Goal: Task Accomplishment & Management: Manage account settings

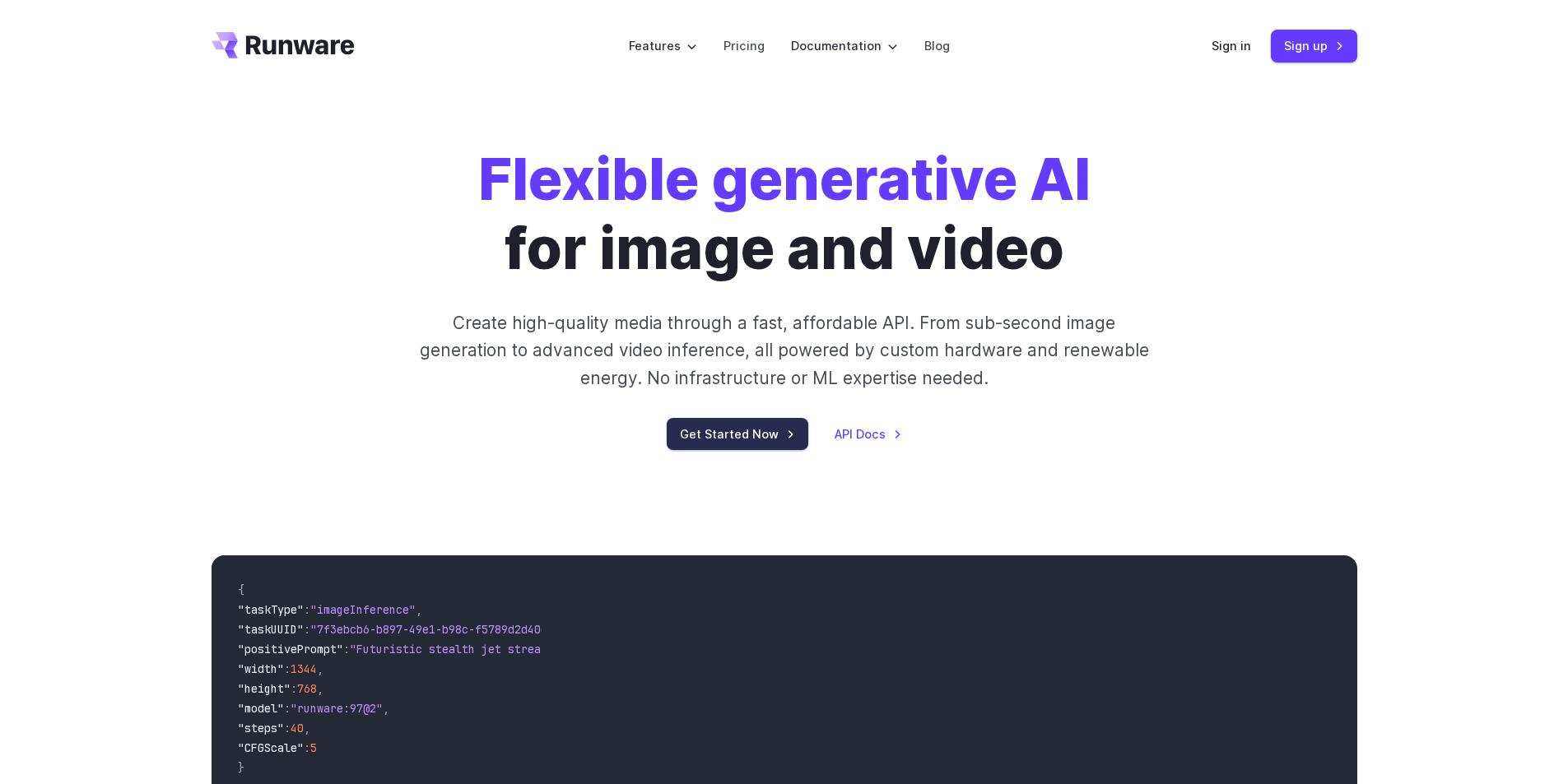
click at [750, 445] on link "Get Started Now" at bounding box center [737, 434] width 141 height 32
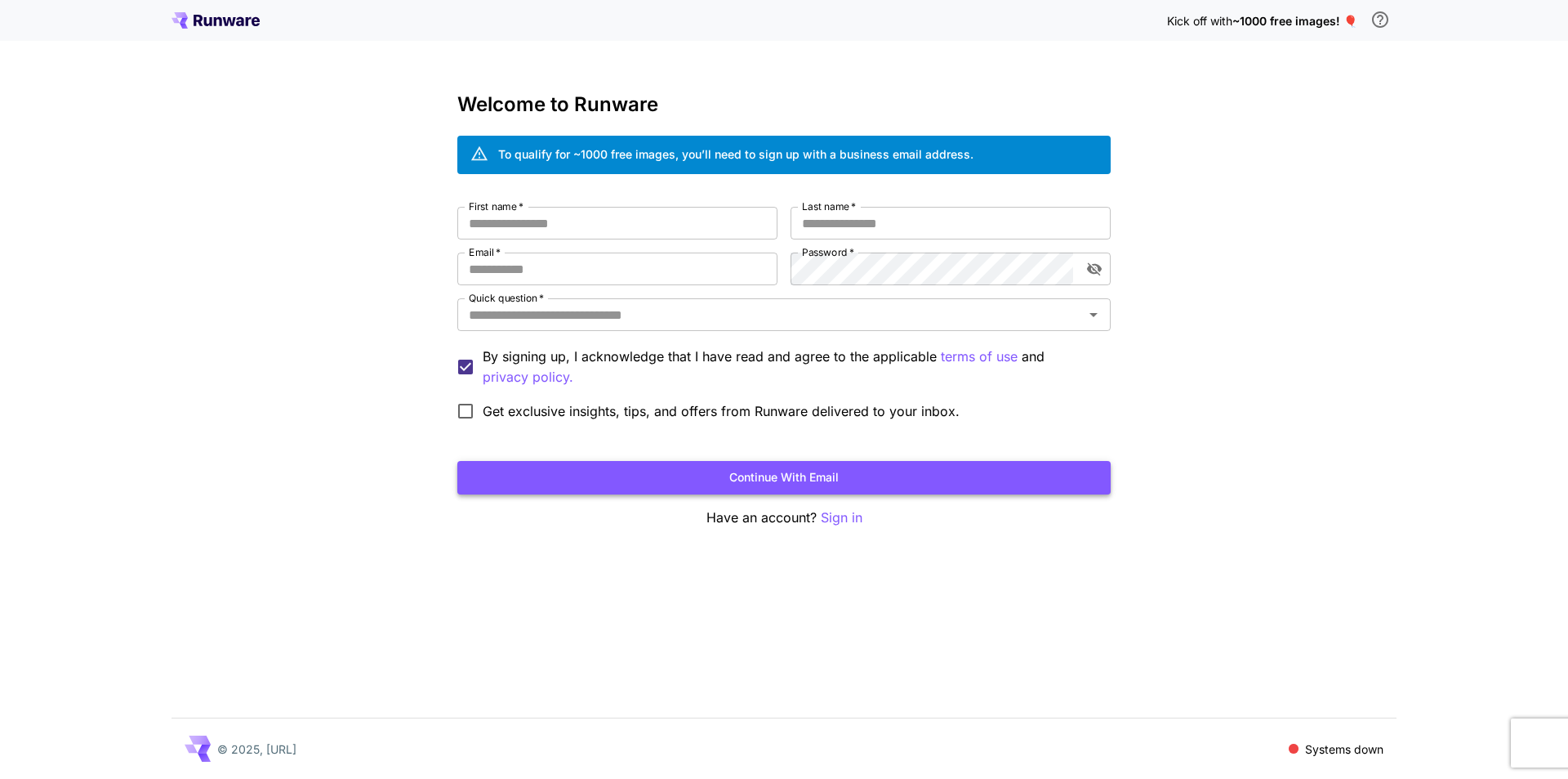
click at [795, 475] on button "Continue with email" at bounding box center [784, 478] width 653 height 34
click at [836, 523] on p "Sign in" at bounding box center [842, 517] width 42 height 20
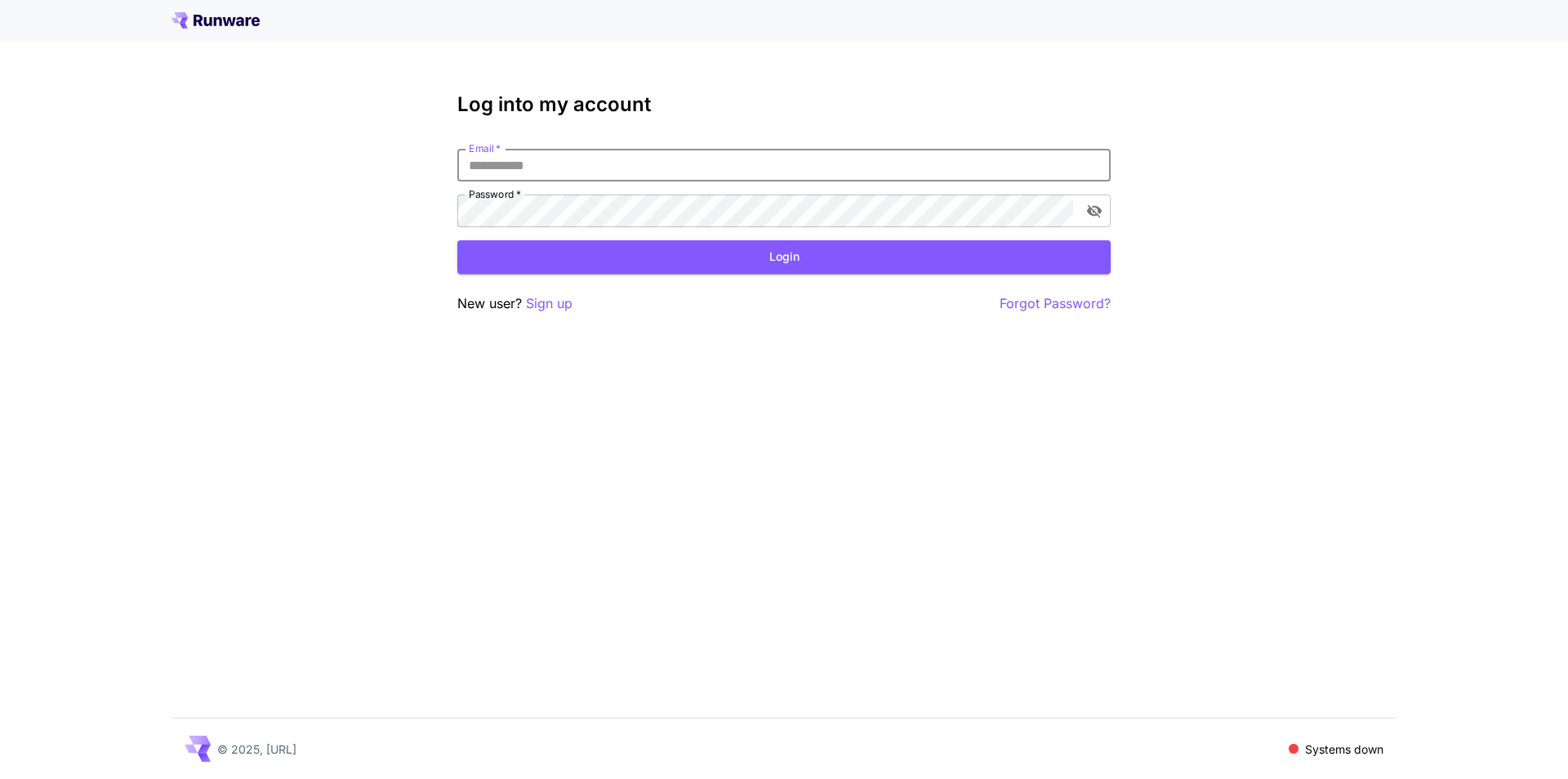
click at [492, 170] on input "Email   *" at bounding box center [784, 164] width 653 height 33
click at [564, 159] on input "Email   *" at bounding box center [784, 164] width 653 height 33
type input "*"
click at [582, 167] on input "**********" at bounding box center [784, 164] width 653 height 33
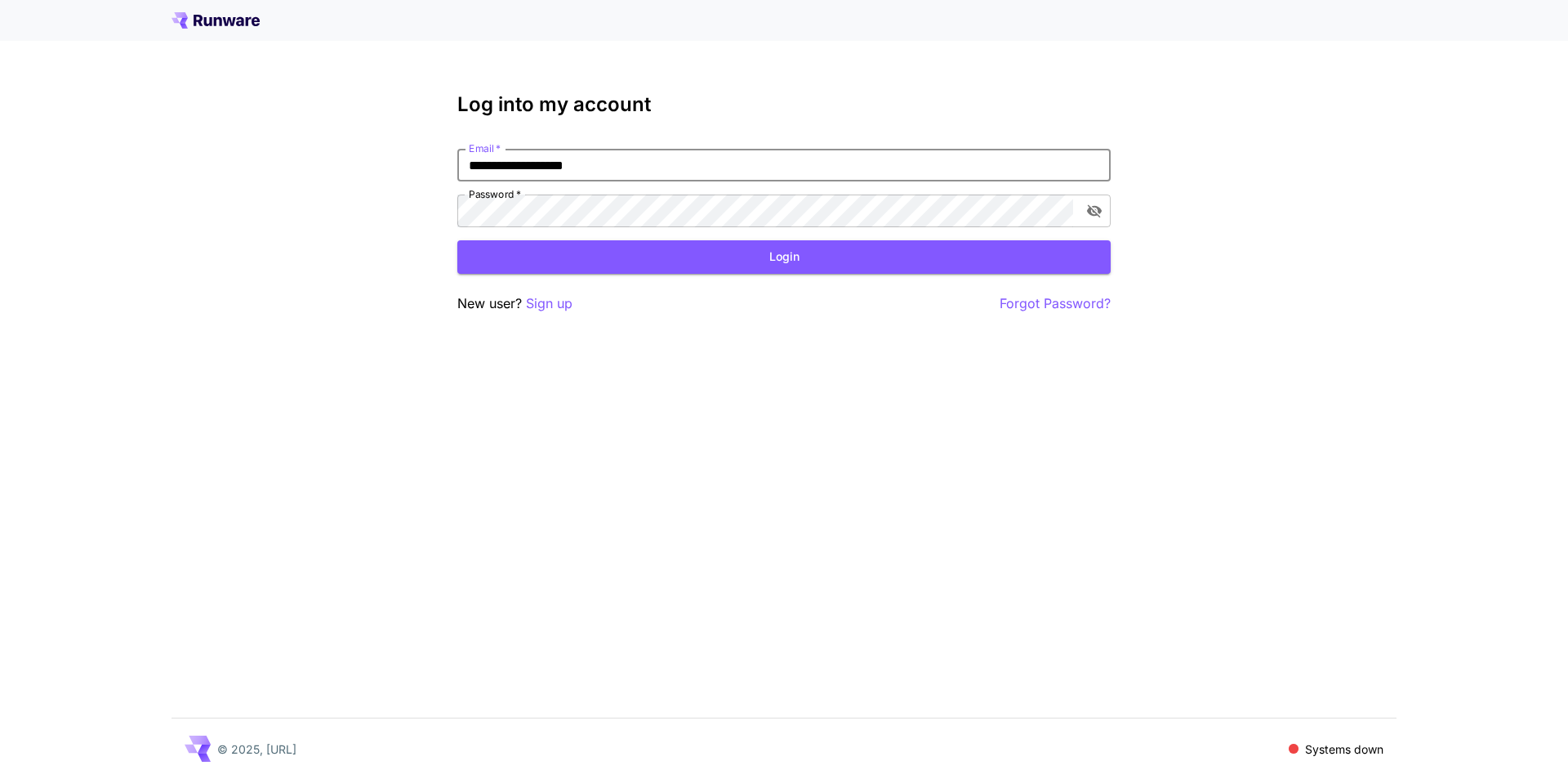
click at [628, 162] on input "**********" at bounding box center [784, 164] width 653 height 33
type input "**********"
click at [457, 240] on button "Login" at bounding box center [784, 257] width 653 height 34
click at [793, 250] on button "Login" at bounding box center [784, 257] width 653 height 34
click at [1098, 207] on icon "toggle password visibility" at bounding box center [1095, 211] width 15 height 13
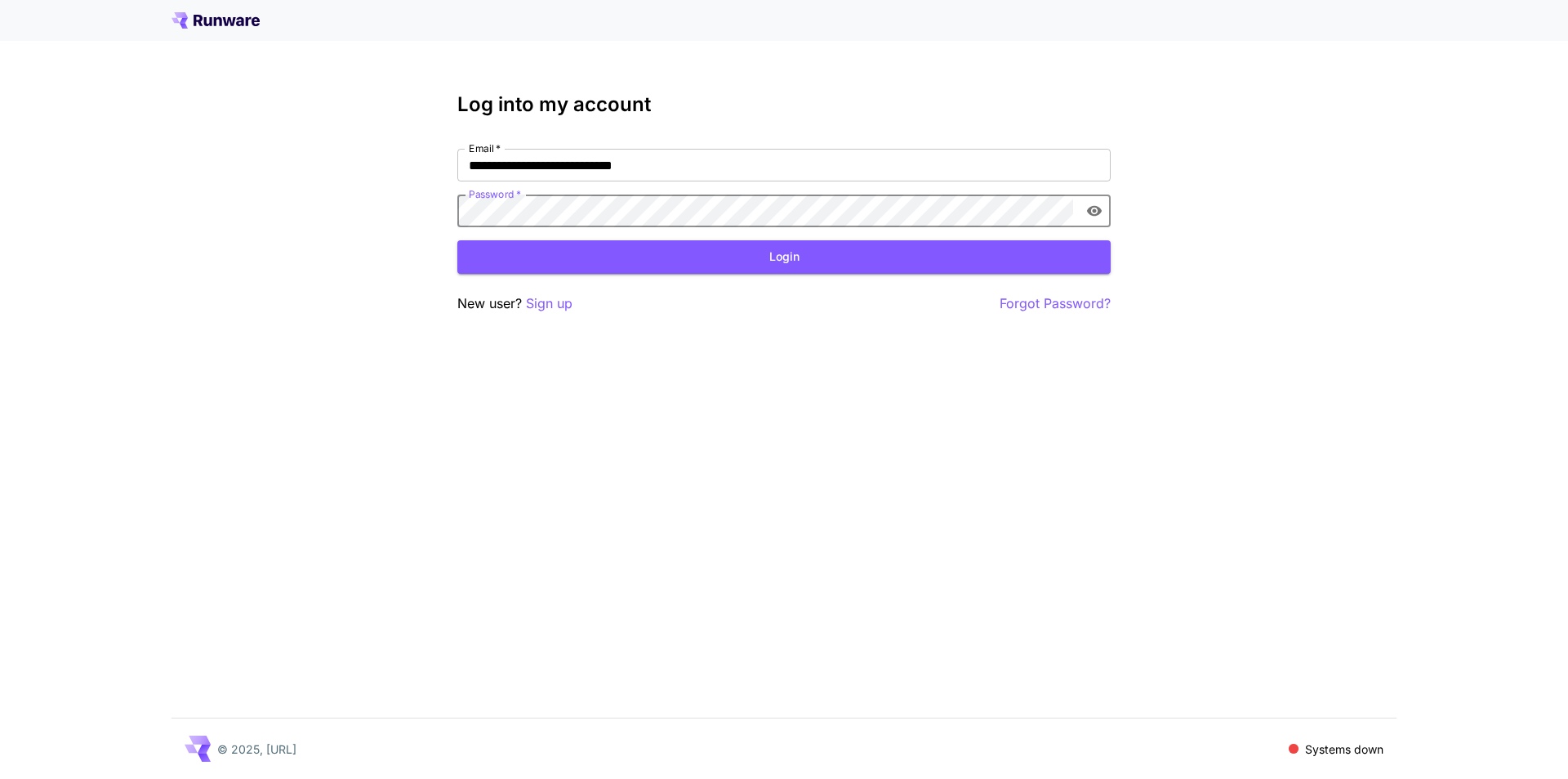
click at [457, 240] on button "Login" at bounding box center [784, 257] width 653 height 34
click at [1006, 306] on p "Forgot Password?" at bounding box center [1055, 303] width 111 height 20
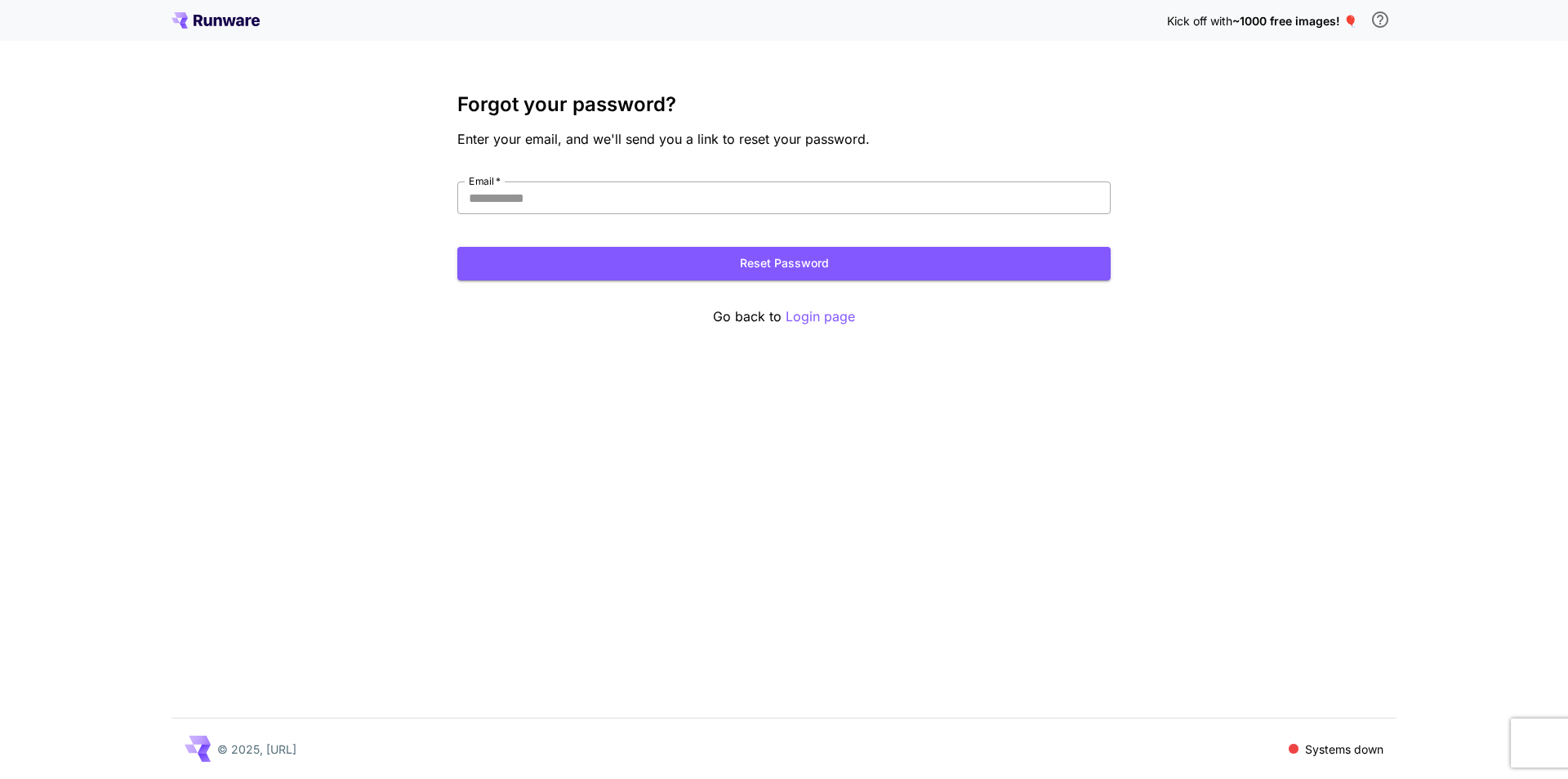
click at [582, 203] on input "Email   *" at bounding box center [784, 197] width 653 height 33
click at [825, 272] on button "Reset Password" at bounding box center [784, 264] width 653 height 34
click at [832, 274] on button "Reset Password" at bounding box center [784, 264] width 653 height 34
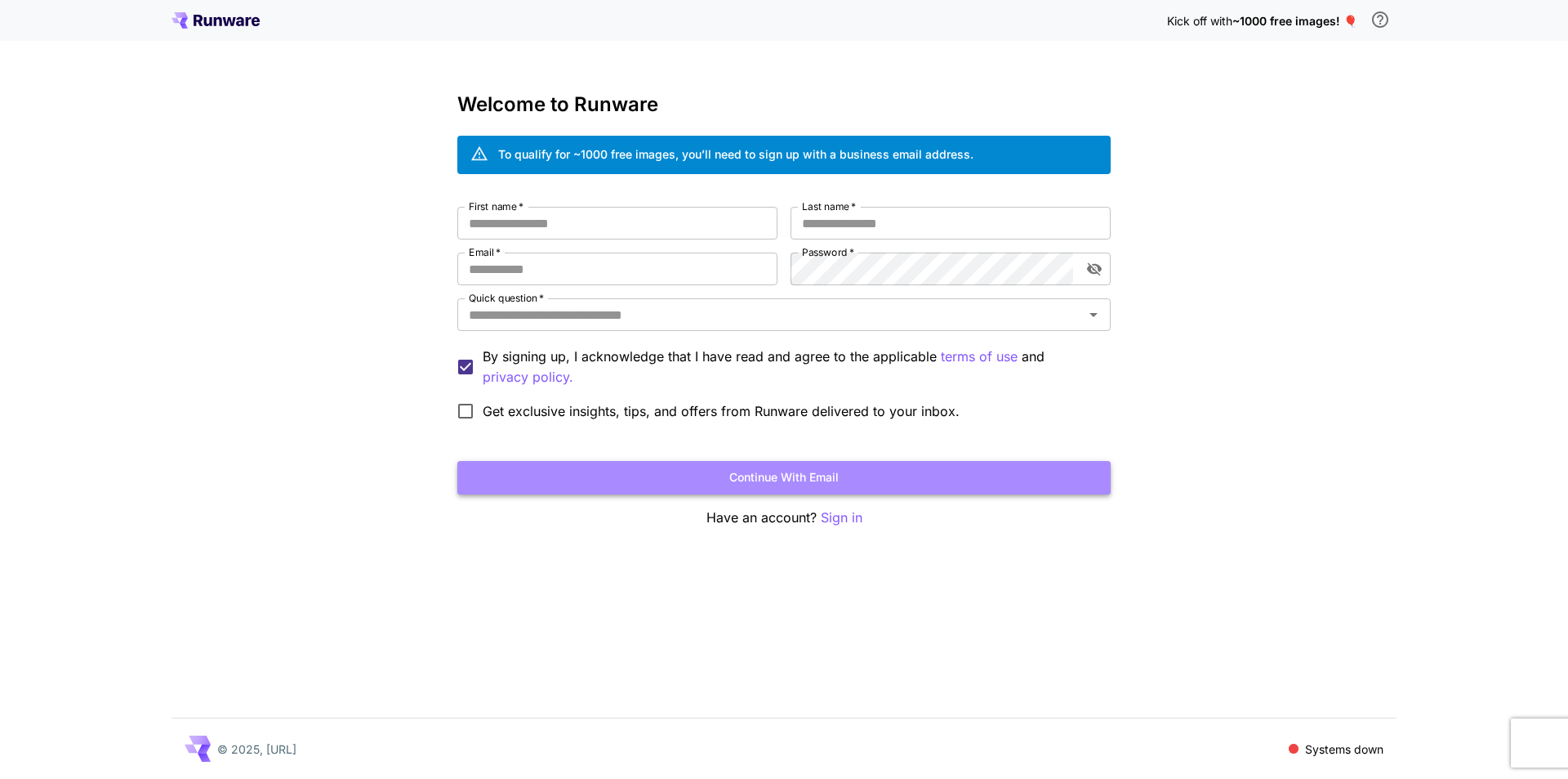
click at [748, 481] on button "Continue with email" at bounding box center [784, 478] width 653 height 34
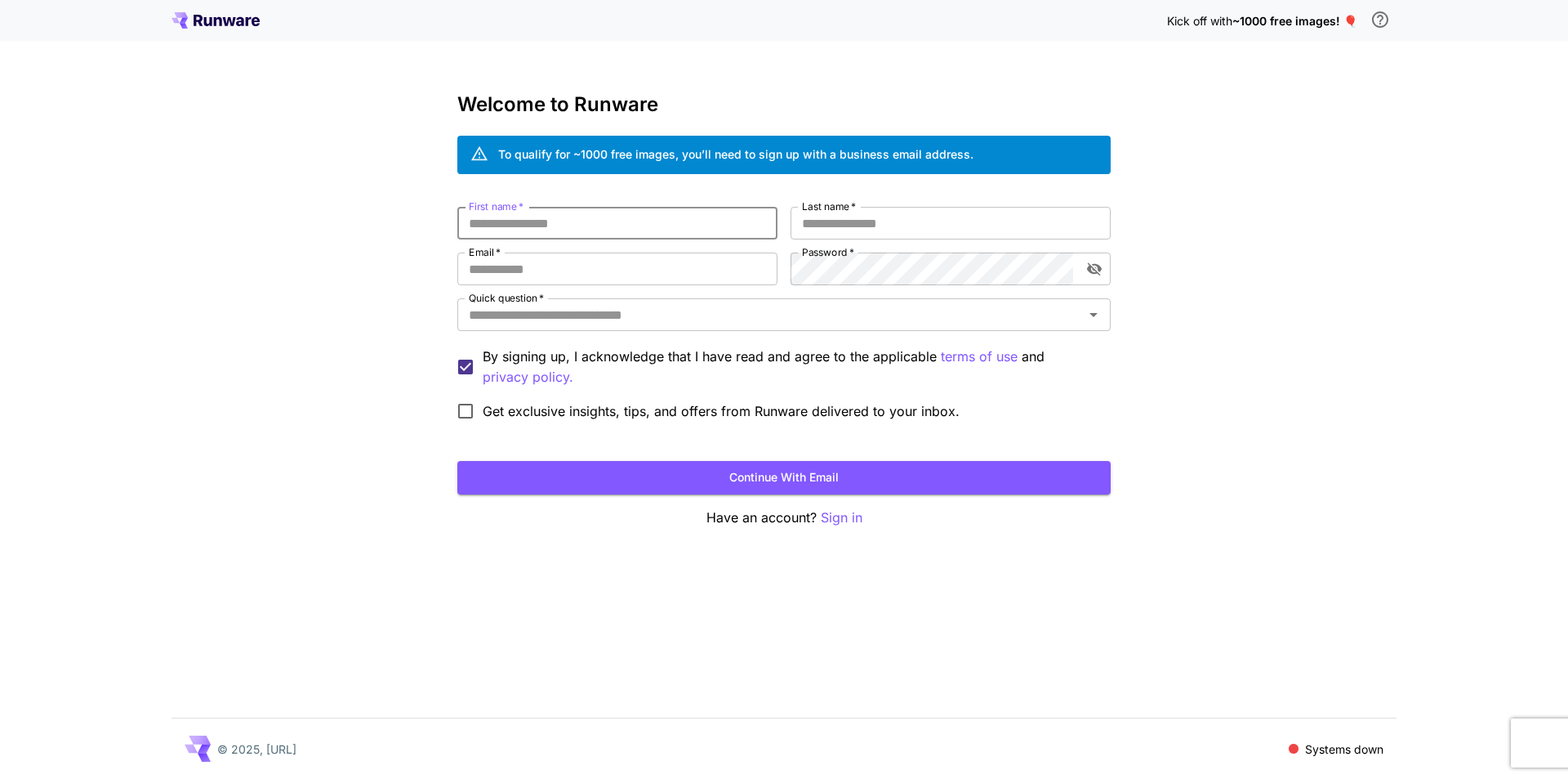
click at [598, 227] on input "First name   *" at bounding box center [617, 223] width 321 height 33
type input "**********"
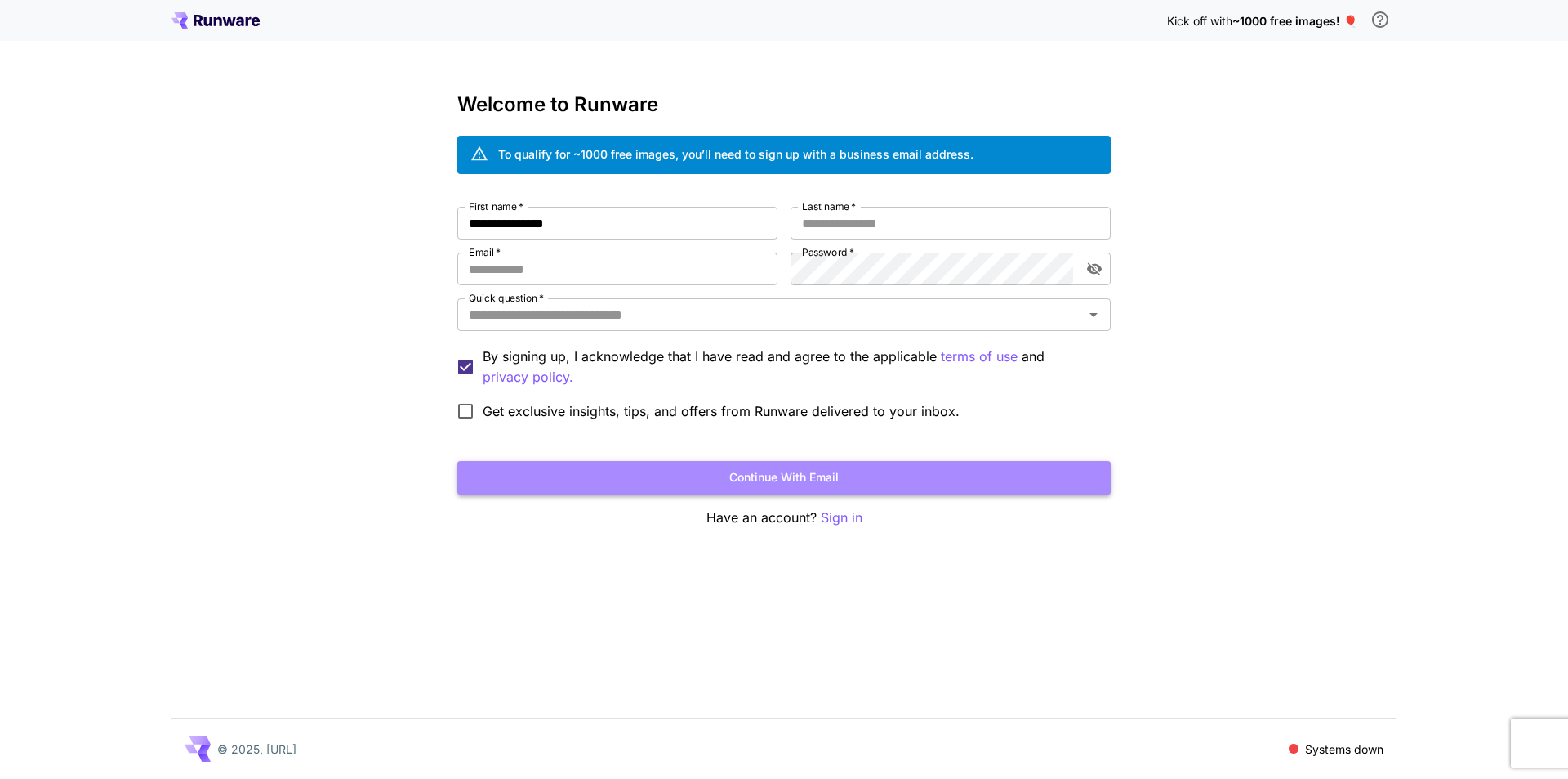
click at [773, 477] on button "Continue with email" at bounding box center [784, 478] width 653 height 34
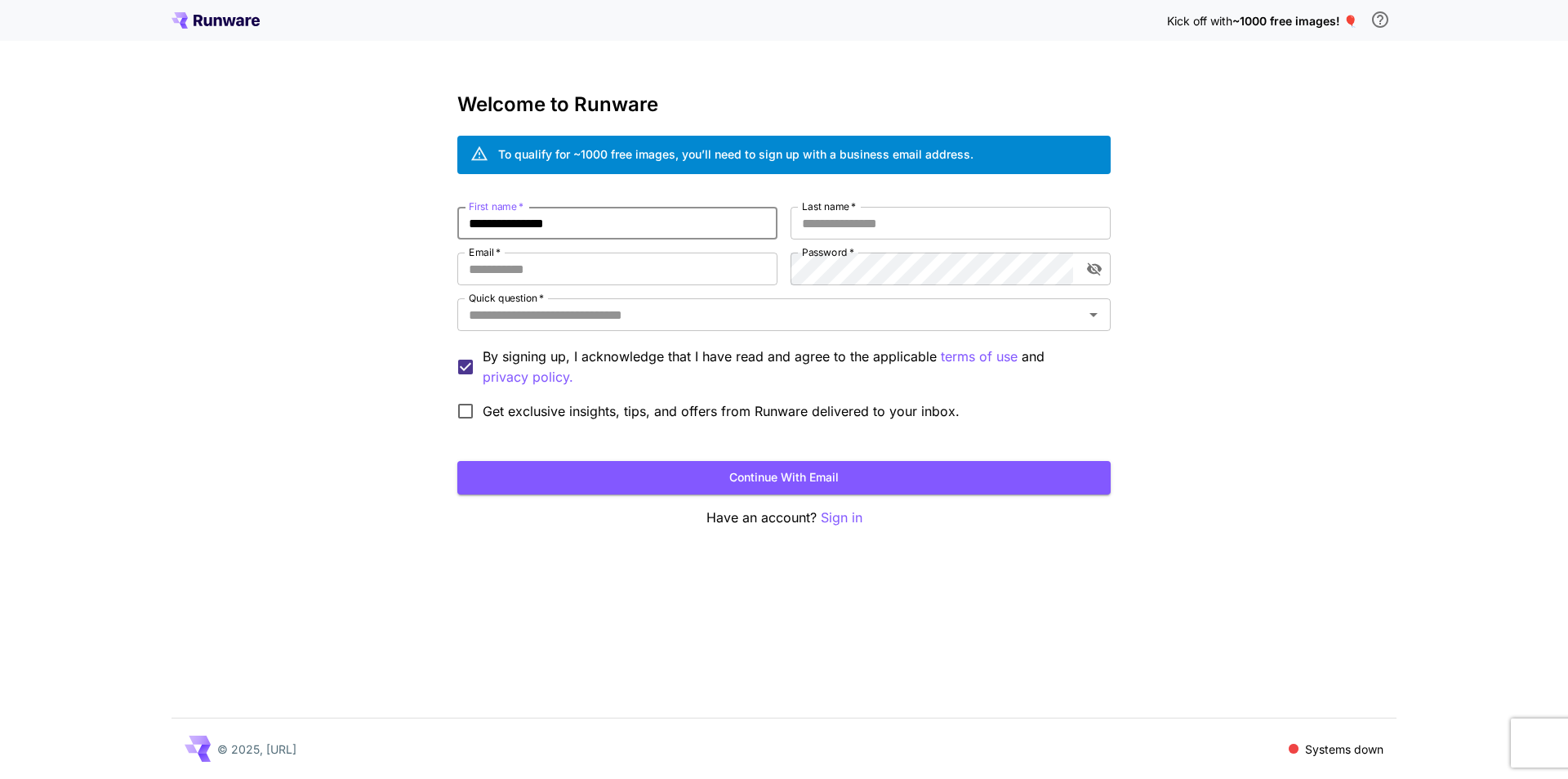
drag, startPoint x: 592, startPoint y: 229, endPoint x: 458, endPoint y: 232, distance: 134.0
click at [458, 232] on input "**********" at bounding box center [617, 223] width 321 height 33
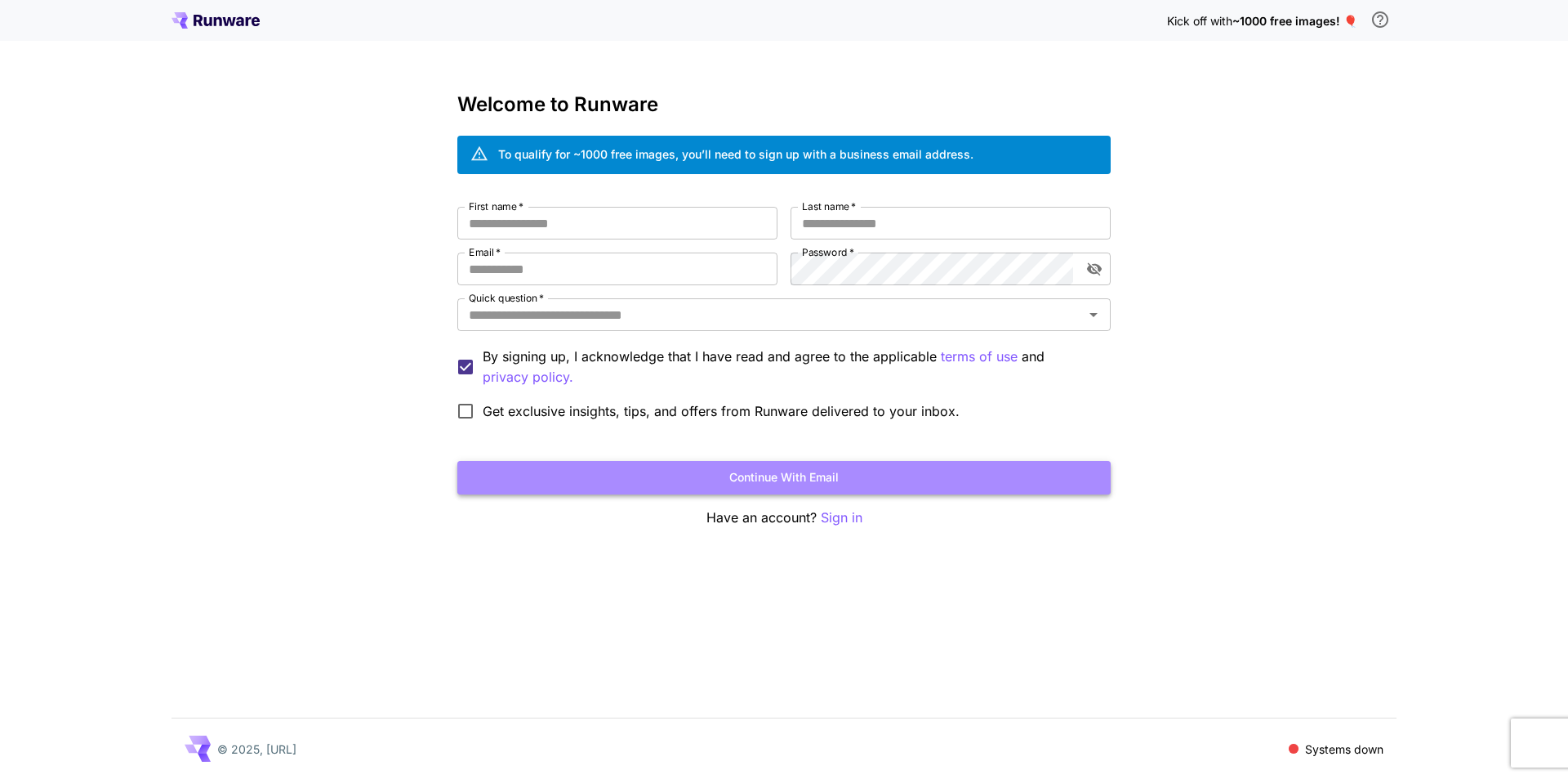
click at [789, 485] on button "Continue with email" at bounding box center [784, 478] width 653 height 34
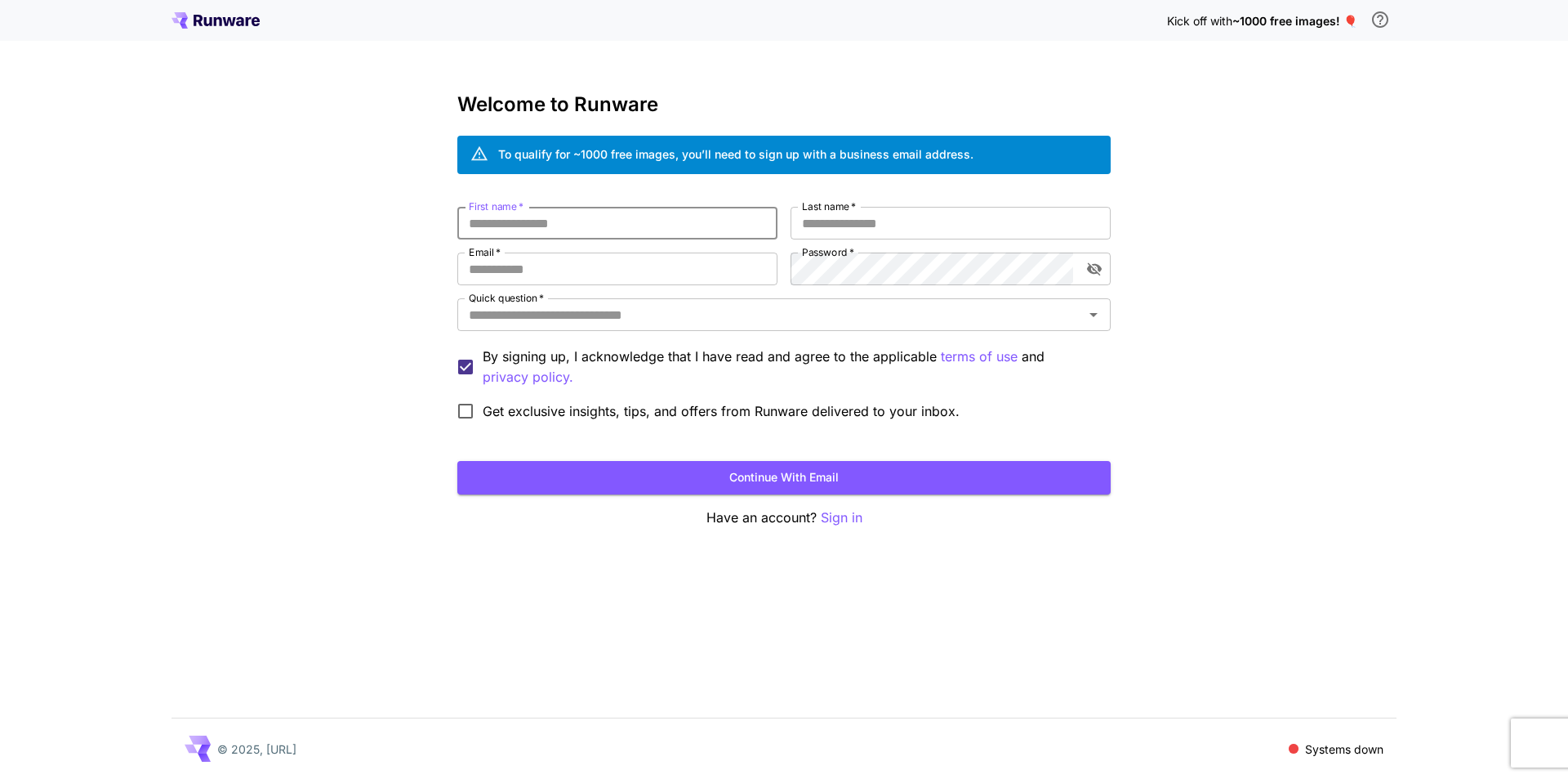
click at [595, 217] on input "First name   *" at bounding box center [617, 223] width 321 height 33
click at [830, 521] on p "Sign in" at bounding box center [842, 517] width 42 height 20
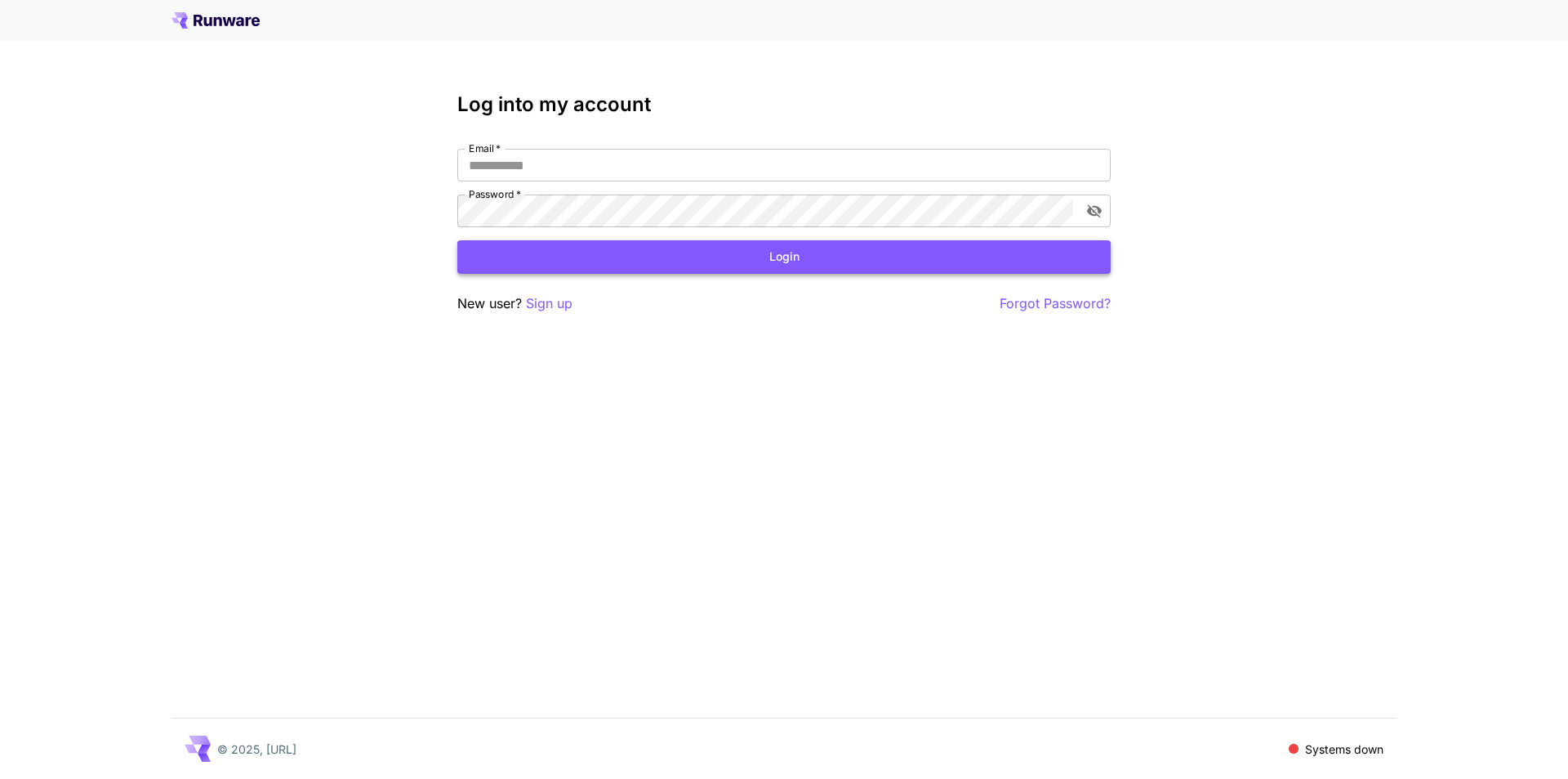
click at [776, 263] on button "Login" at bounding box center [784, 257] width 653 height 34
click at [590, 174] on input "Email   *" at bounding box center [784, 164] width 653 height 33
type input "**********"
click at [1090, 216] on icon "toggle password visibility" at bounding box center [1095, 211] width 16 height 16
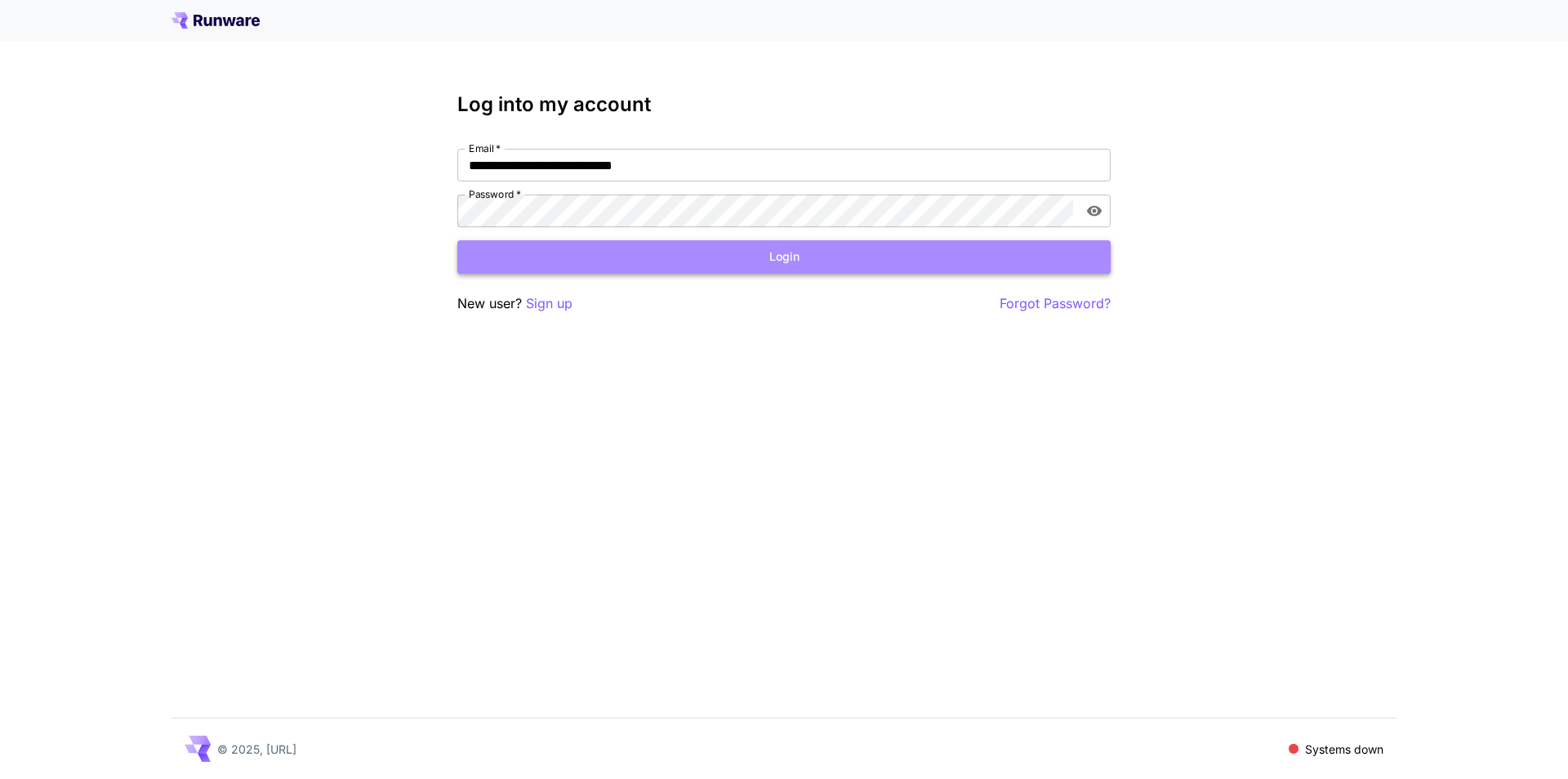
click at [775, 244] on button "Login" at bounding box center [784, 257] width 653 height 34
click at [779, 255] on button "Login" at bounding box center [784, 257] width 653 height 34
